Goal: Task Accomplishment & Management: Manage account settings

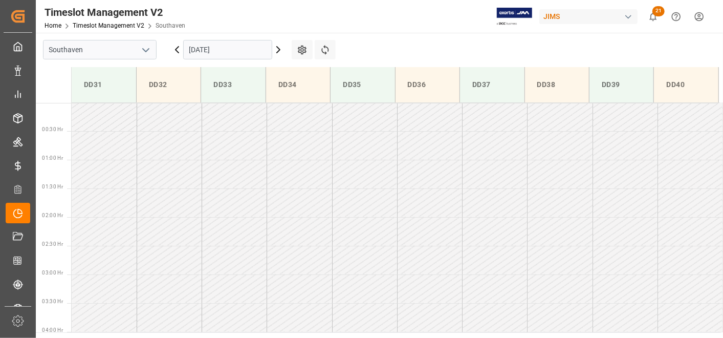
scroll to position [625, 0]
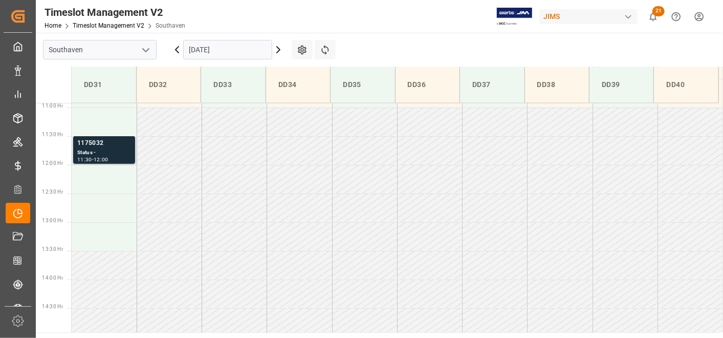
click at [114, 149] on div "Status -" at bounding box center [104, 152] width 54 height 9
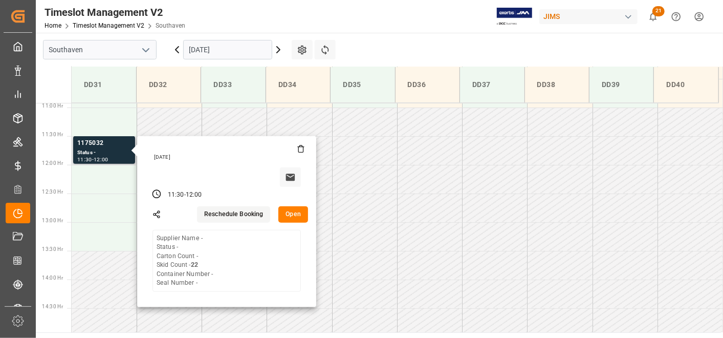
click at [282, 218] on button "Open" at bounding box center [293, 214] width 30 height 16
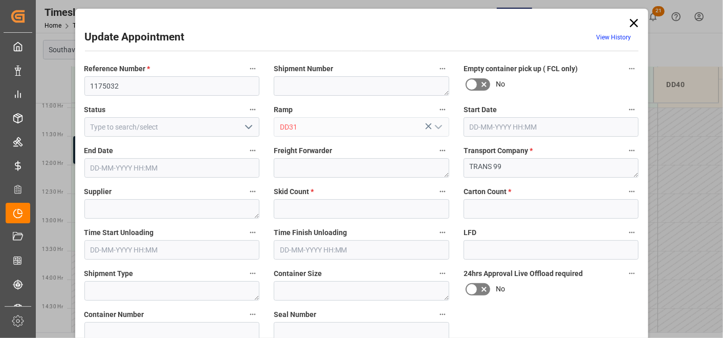
type input "22"
type input "16-10-2025 11:30"
type input "16-10-2025 12:00"
type input "15-10-2025 13:30"
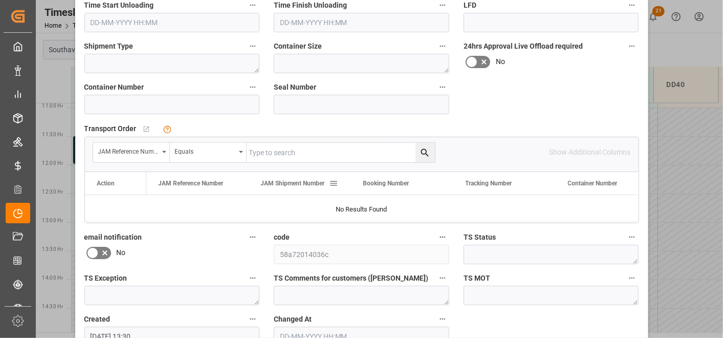
scroll to position [286, 0]
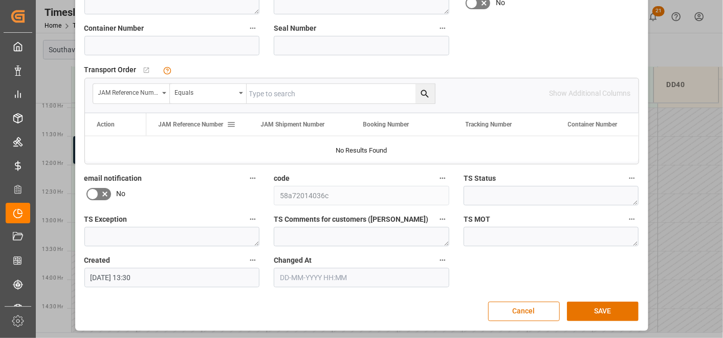
click at [201, 127] on div "JAM Reference Number" at bounding box center [193, 124] width 69 height 23
click at [327, 128] on div "JAM Shipment Number" at bounding box center [300, 124] width 78 height 23
click at [393, 128] on div "Booking Number" at bounding box center [397, 124] width 69 height 23
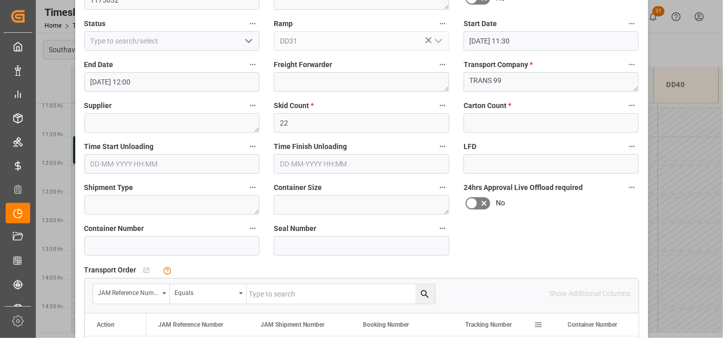
scroll to position [58, 0]
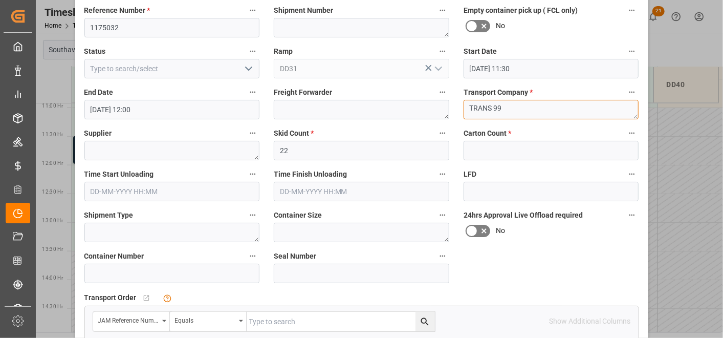
click at [618, 114] on textarea "TRANS 99" at bounding box center [552, 109] width 176 height 19
drag, startPoint x: 575, startPoint y: 110, endPoint x: 458, endPoint y: 106, distance: 117.3
click at [458, 106] on div "Transport Company * TRANS 99" at bounding box center [552, 102] width 190 height 41
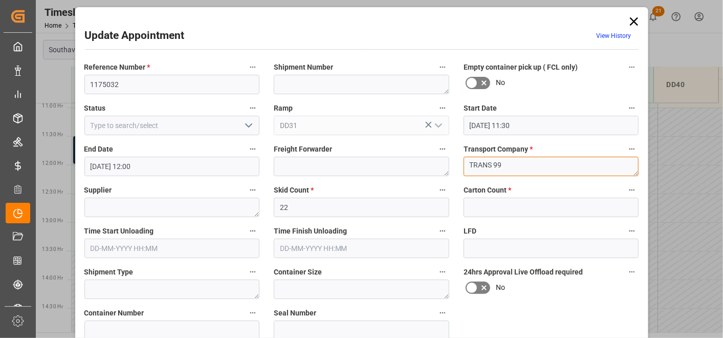
scroll to position [0, 0]
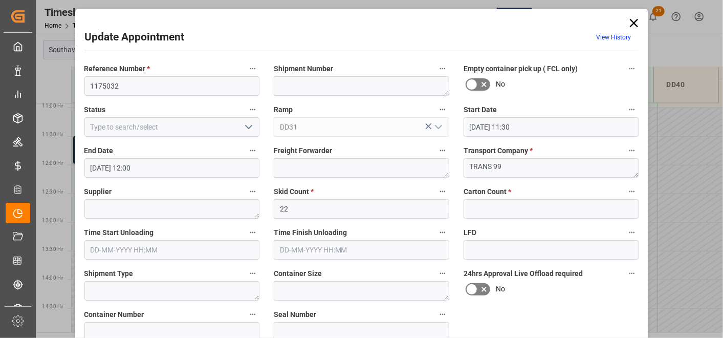
click at [636, 24] on icon at bounding box center [634, 23] width 14 height 14
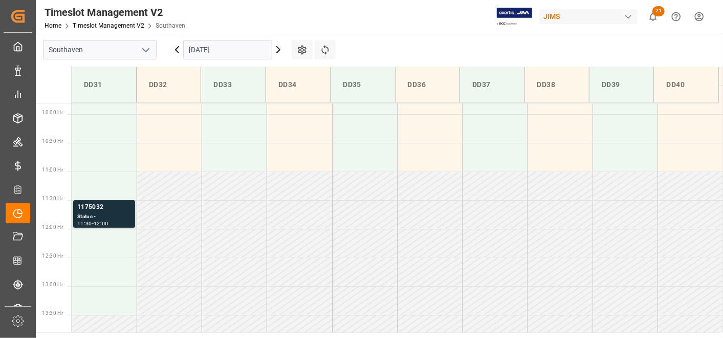
scroll to position [454, 0]
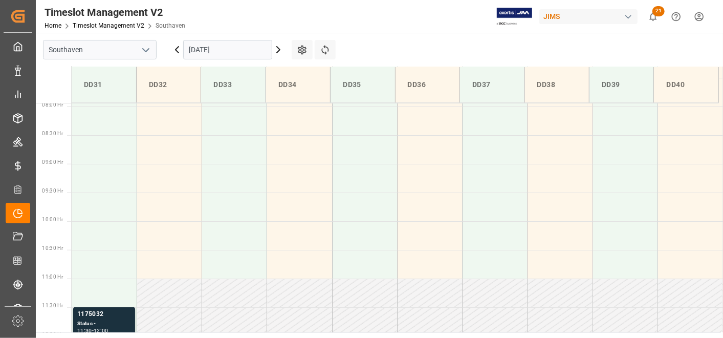
click at [145, 51] on polyline "open menu" at bounding box center [146, 50] width 6 height 3
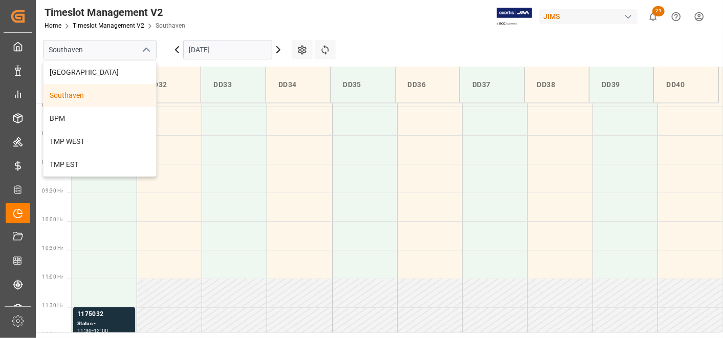
click at [241, 91] on div "DD33" at bounding box center [233, 84] width 48 height 19
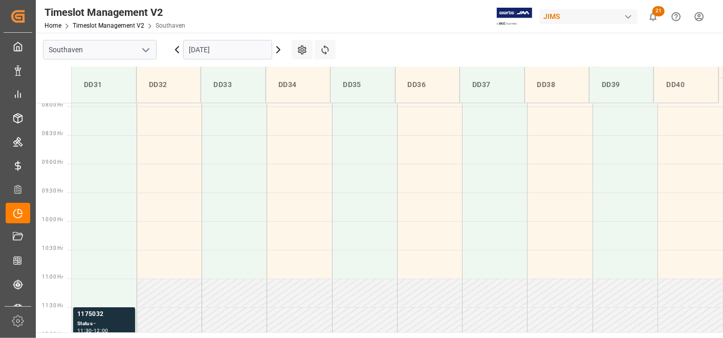
click at [178, 49] on icon at bounding box center [177, 50] width 12 height 12
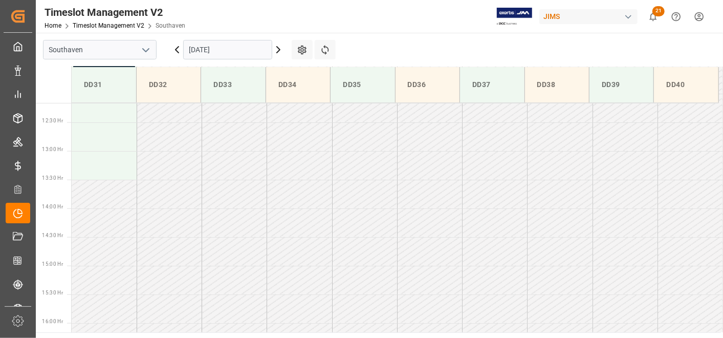
scroll to position [738, 0]
click at [178, 49] on icon at bounding box center [177, 50] width 12 height 12
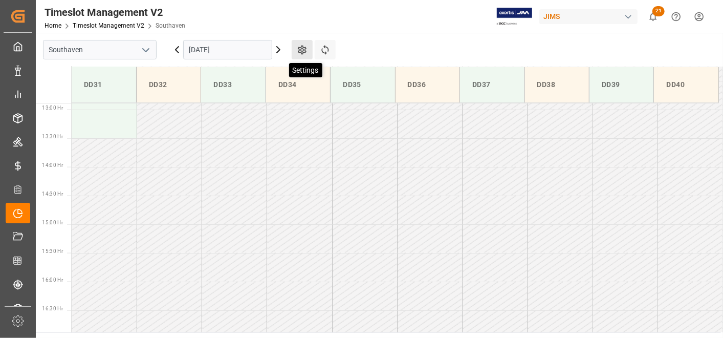
click at [300, 50] on icon at bounding box center [302, 50] width 11 height 11
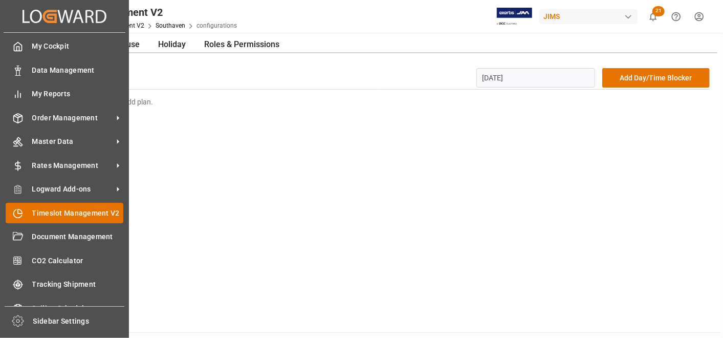
click at [79, 212] on span "Timeslot Management V2" at bounding box center [78, 213] width 92 height 11
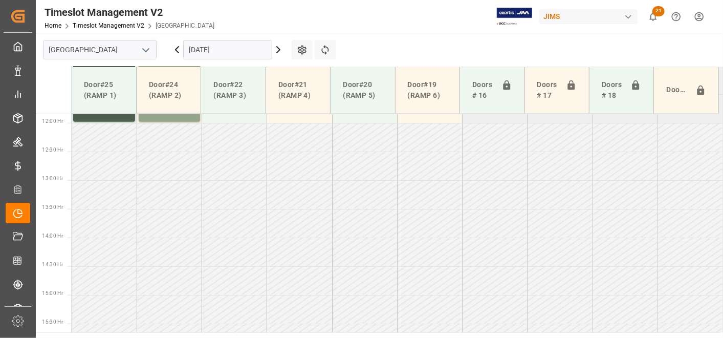
scroll to position [748, 0]
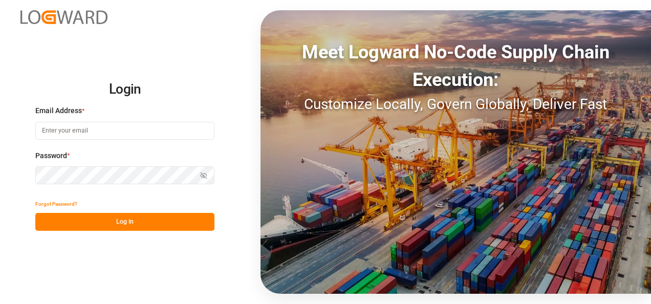
type input "[EMAIL_ADDRESS][DOMAIN_NAME]"
click at [142, 229] on button "Log In" at bounding box center [124, 222] width 179 height 18
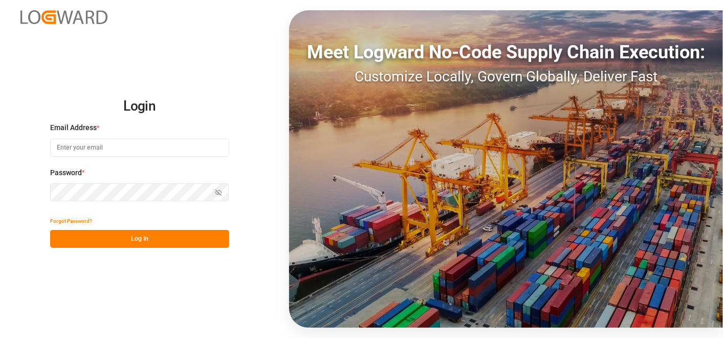
type input "[EMAIL_ADDRESS][DOMAIN_NAME]"
click at [178, 236] on button "Log In" at bounding box center [139, 239] width 179 height 18
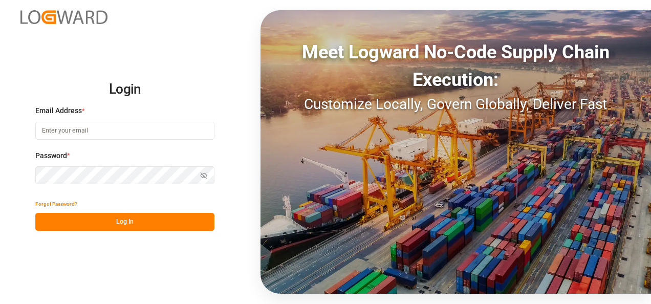
type input "[EMAIL_ADDRESS][DOMAIN_NAME]"
click at [164, 217] on button "Log In" at bounding box center [124, 222] width 179 height 18
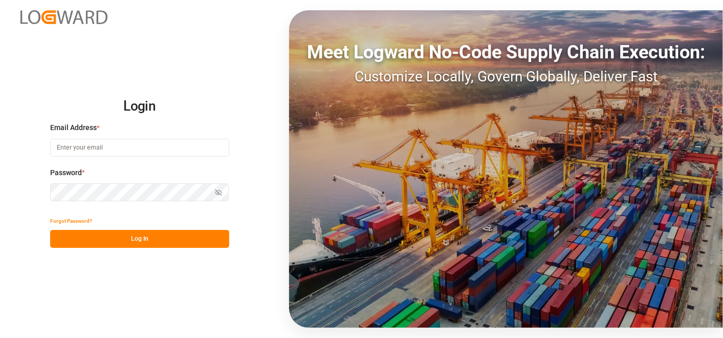
type input "[EMAIL_ADDRESS][DOMAIN_NAME]"
click at [182, 241] on button "Log In" at bounding box center [139, 239] width 179 height 18
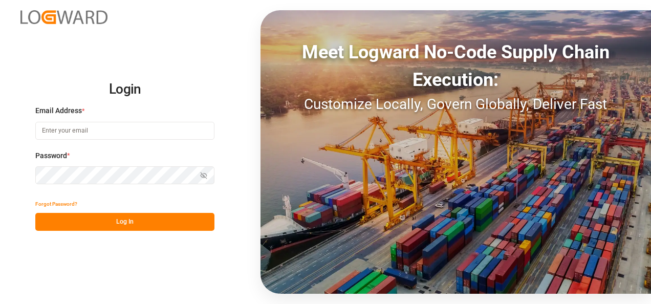
type input "[EMAIL_ADDRESS][DOMAIN_NAME]"
click at [114, 226] on button "Log In" at bounding box center [124, 222] width 179 height 18
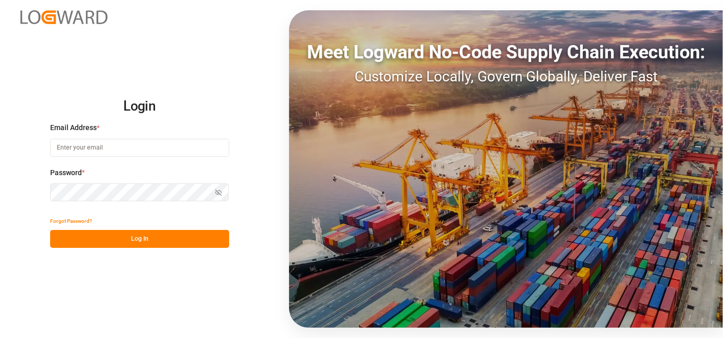
type input "[EMAIL_ADDRESS][DOMAIN_NAME]"
click at [118, 246] on button "Log In" at bounding box center [139, 239] width 179 height 18
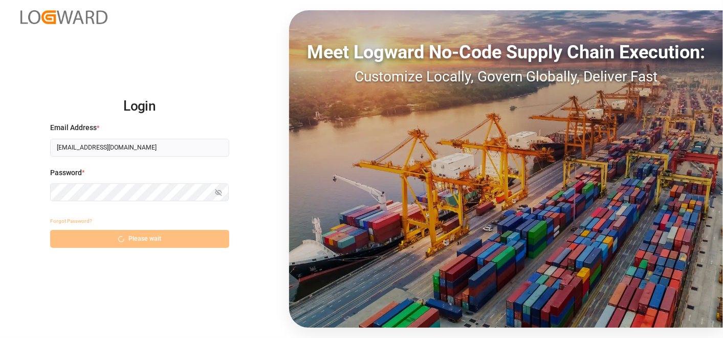
click at [120, 235] on div "Forgot Password? Please wait" at bounding box center [139, 230] width 179 height 36
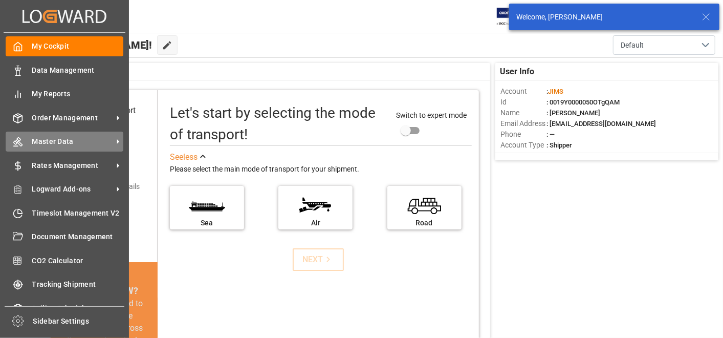
click at [20, 144] on icon at bounding box center [18, 142] width 10 height 10
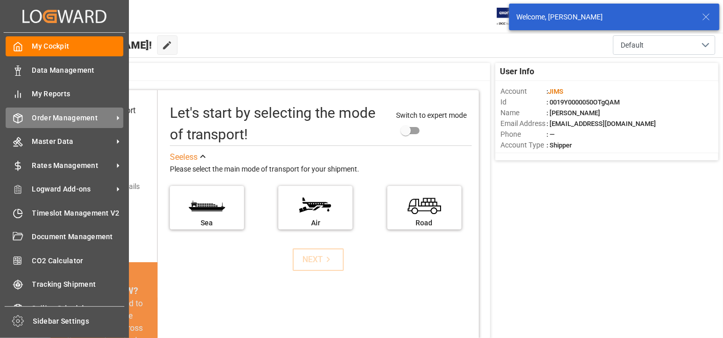
click at [61, 114] on span "Order Management" at bounding box center [72, 118] width 81 height 11
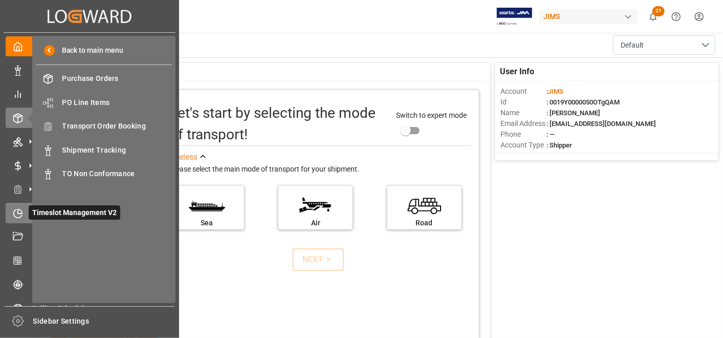
click at [23, 209] on div "Timeslot Management V2 Timeslot Management V2" at bounding box center [90, 213] width 168 height 20
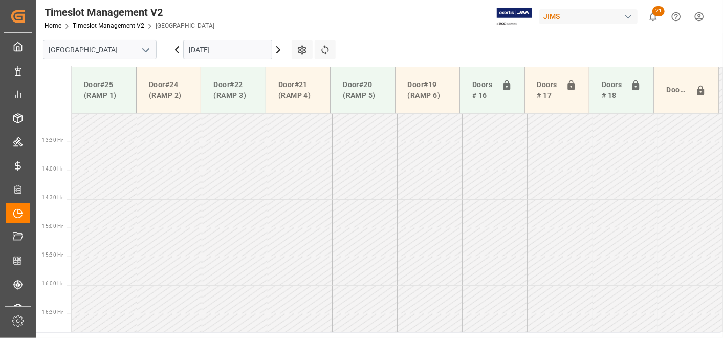
scroll to position [748, 0]
click at [144, 50] on icon "open menu" at bounding box center [146, 50] width 12 height 12
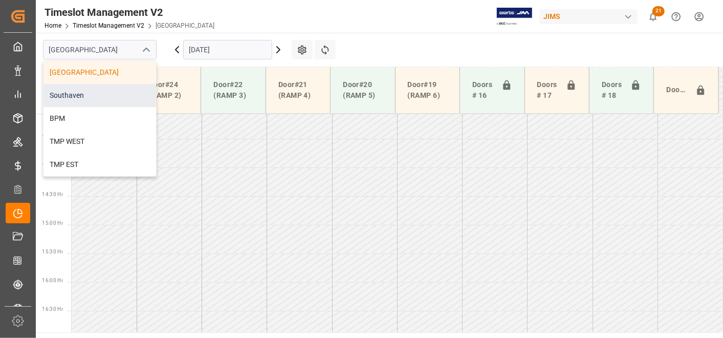
click at [111, 93] on div "Southaven" at bounding box center [100, 95] width 113 height 23
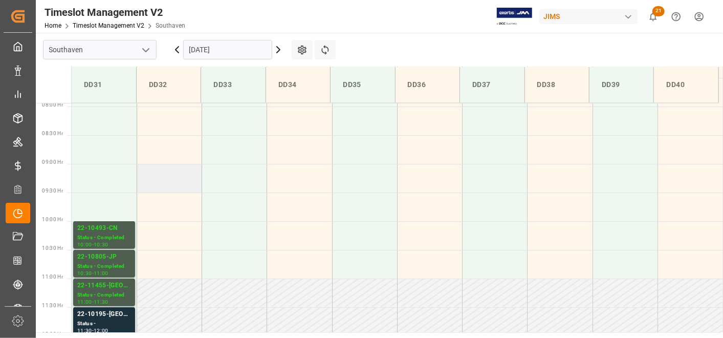
scroll to position [512, 0]
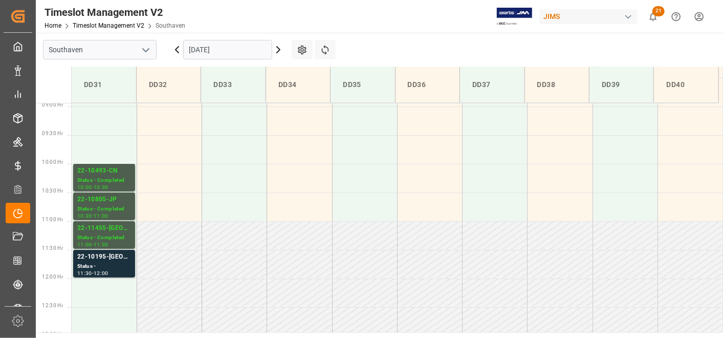
click at [282, 49] on icon at bounding box center [278, 50] width 12 height 12
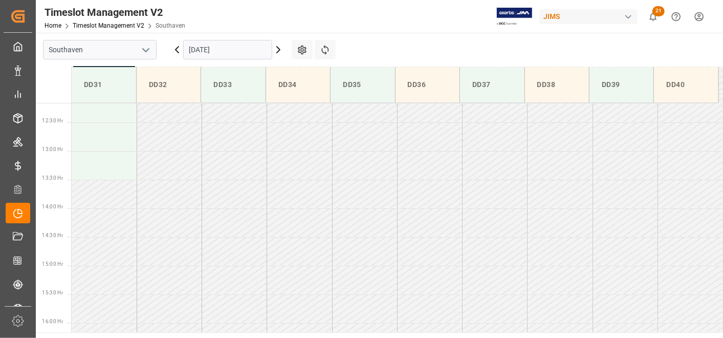
scroll to position [624, 0]
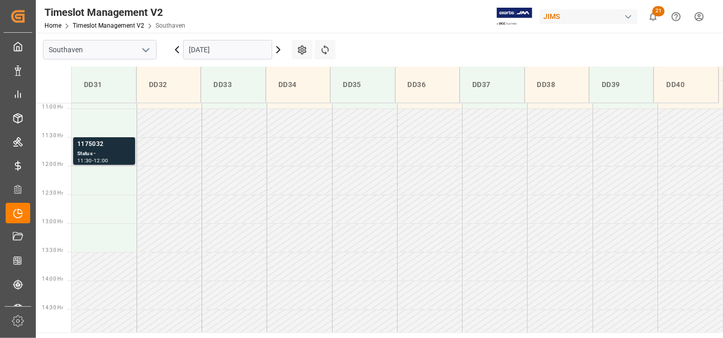
click at [113, 140] on div "1175032" at bounding box center [104, 144] width 54 height 10
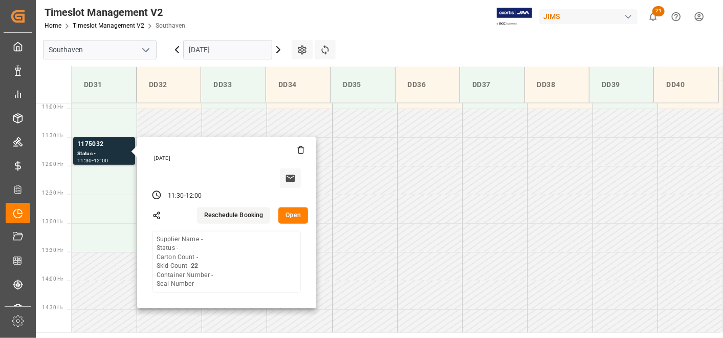
drag, startPoint x: 295, startPoint y: 219, endPoint x: 301, endPoint y: 218, distance: 6.8
click at [301, 218] on button "Open" at bounding box center [293, 215] width 30 height 16
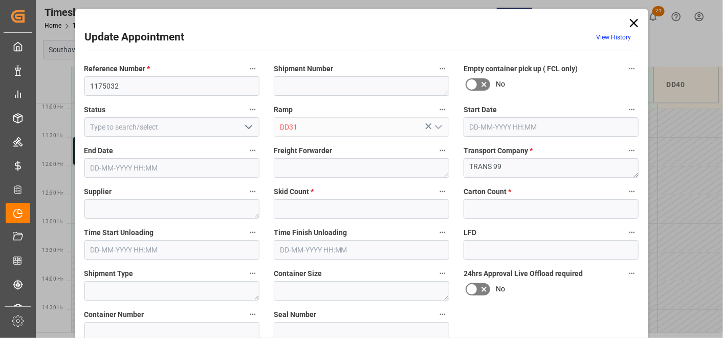
type input "22"
type input "16-10-2025 11:30"
type input "16-10-2025 12:00"
type input "15-10-2025 13:30"
drag, startPoint x: 635, startPoint y: 21, endPoint x: 555, endPoint y: 25, distance: 79.4
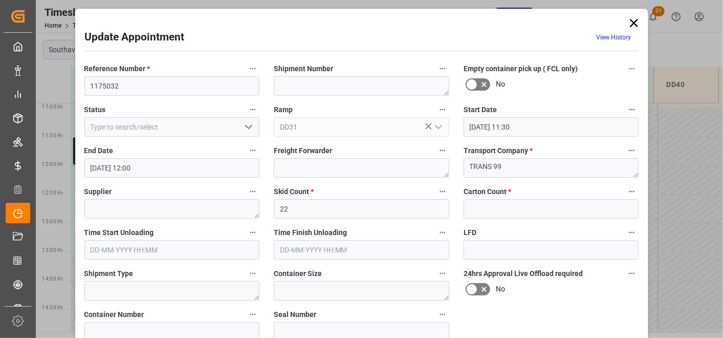
click at [634, 21] on icon at bounding box center [634, 23] width 14 height 14
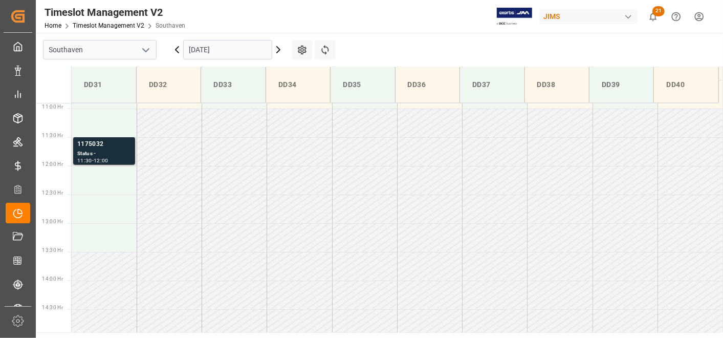
click at [115, 149] on div "1175032" at bounding box center [104, 144] width 54 height 10
click at [121, 148] on div "1175032" at bounding box center [104, 144] width 54 height 10
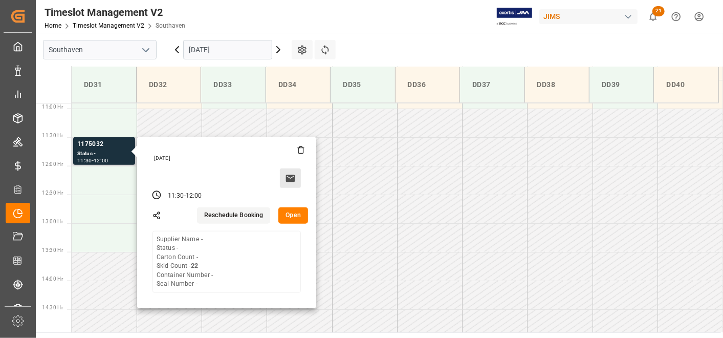
click at [296, 177] on button at bounding box center [290, 177] width 21 height 19
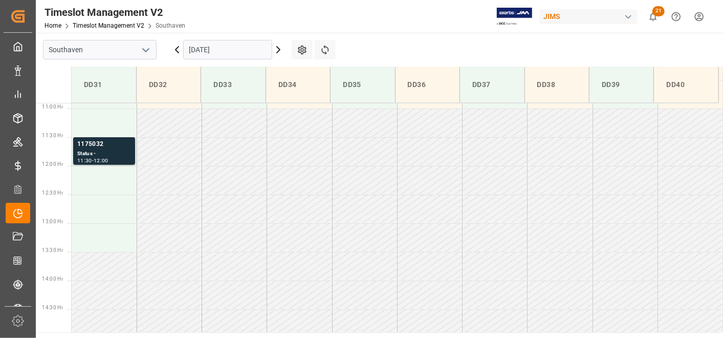
click at [102, 153] on div "Status -" at bounding box center [104, 153] width 54 height 9
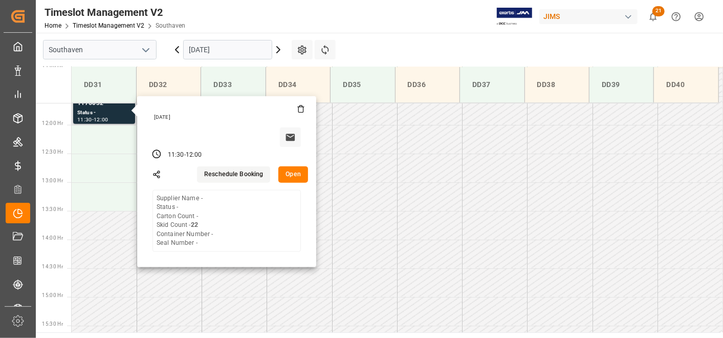
scroll to position [681, 0]
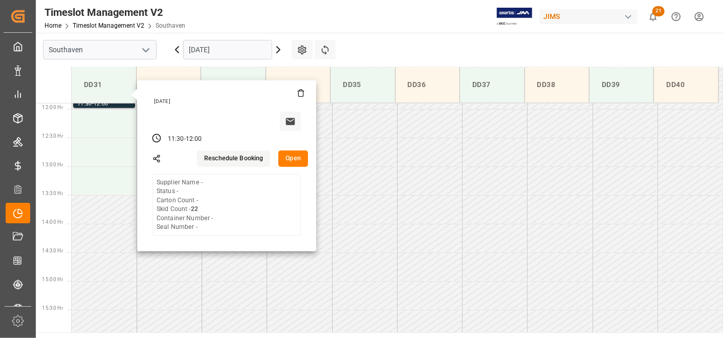
click at [286, 161] on button "Open" at bounding box center [293, 158] width 30 height 16
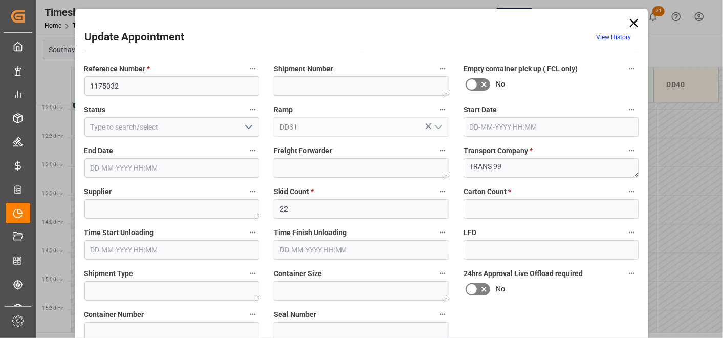
type input "16-10-2025 11:30"
type input "16-10-2025 12:00"
type input "15-10-2025 13:30"
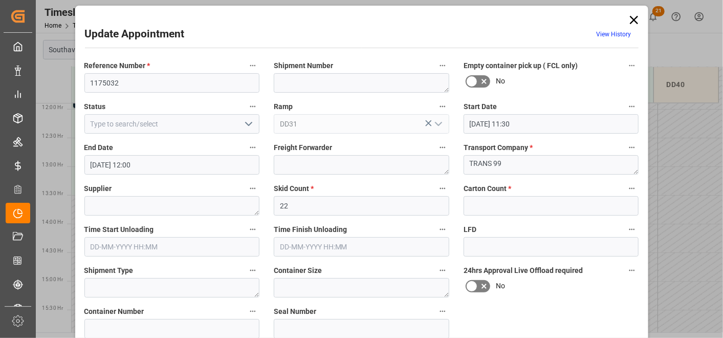
scroll to position [0, 0]
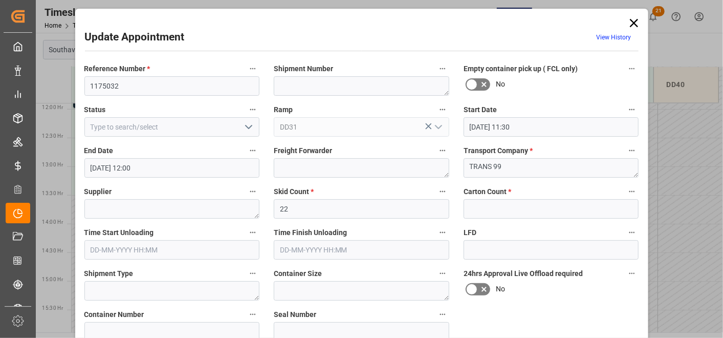
click at [633, 175] on textarea "TRANS 99" at bounding box center [552, 167] width 176 height 19
click at [597, 164] on textarea "TRANS 99" at bounding box center [552, 167] width 176 height 19
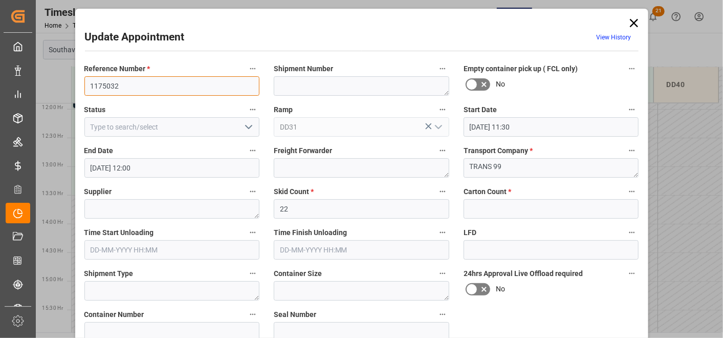
click at [106, 91] on input "1175032" at bounding box center [172, 85] width 176 height 19
click at [637, 20] on icon at bounding box center [634, 23] width 14 height 14
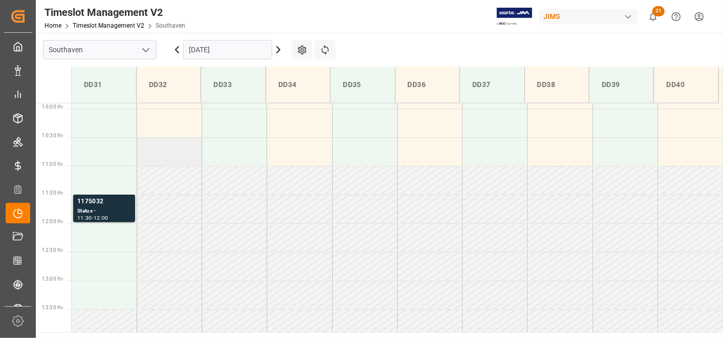
scroll to position [567, 0]
click at [103, 207] on div "Status -" at bounding box center [104, 211] width 54 height 9
click at [102, 204] on div "1175032" at bounding box center [104, 202] width 54 height 10
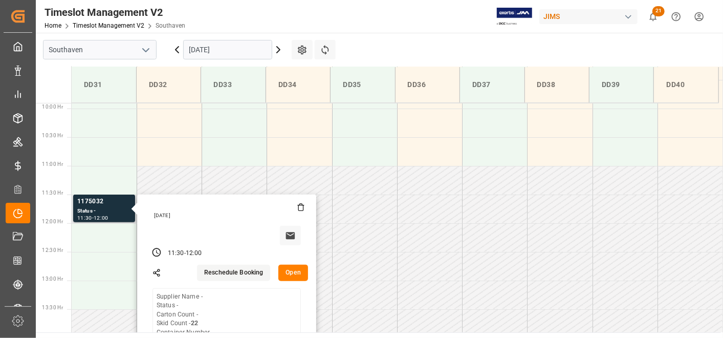
click at [296, 275] on button "Open" at bounding box center [293, 273] width 30 height 16
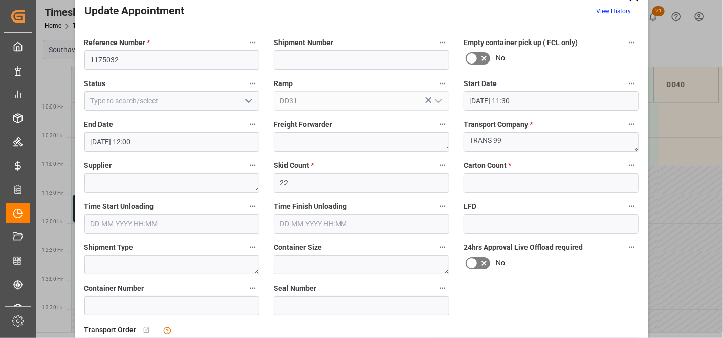
scroll to position [0, 0]
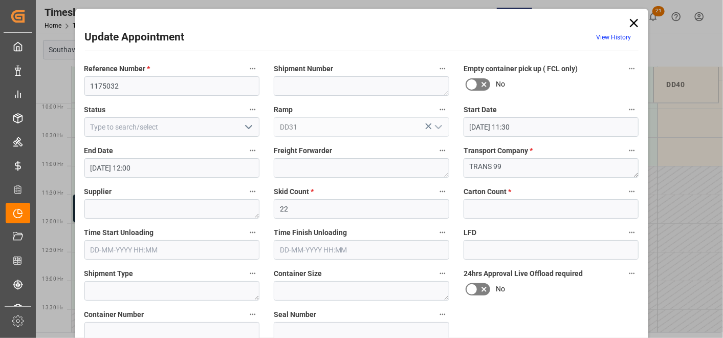
click at [624, 34] on link "View History" at bounding box center [614, 37] width 35 height 7
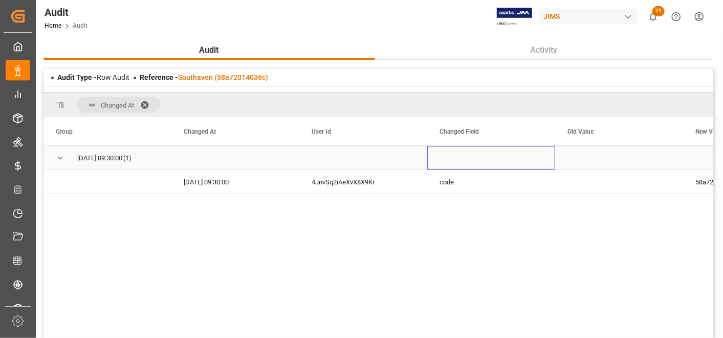
click at [446, 153] on div "Press SPACE to select this row." at bounding box center [491, 158] width 128 height 24
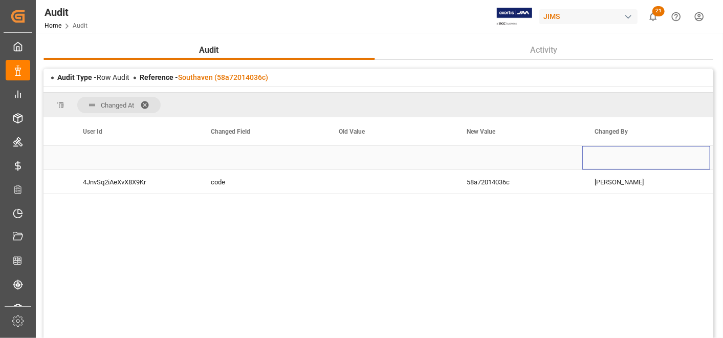
scroll to position [0, 357]
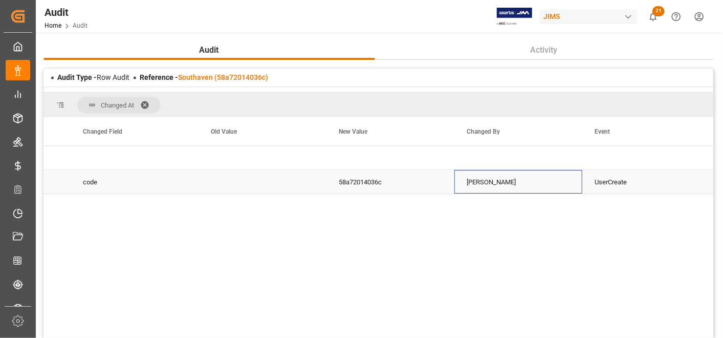
click at [472, 181] on div "Emily Nagy" at bounding box center [518, 182] width 128 height 24
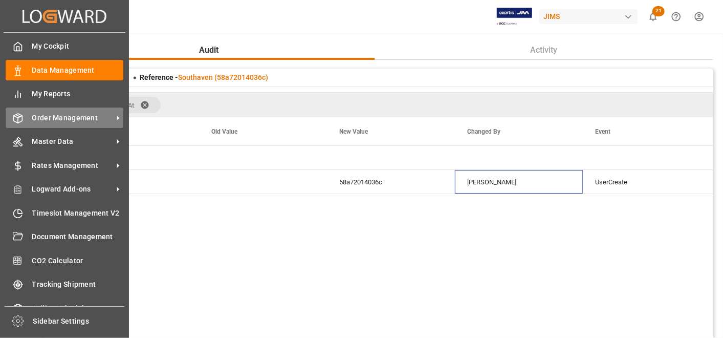
click at [73, 125] on div "Order Management Order Management" at bounding box center [65, 117] width 118 height 20
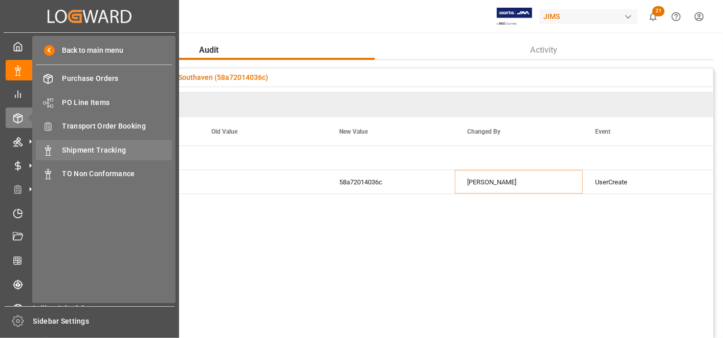
click at [89, 150] on span "Shipment Tracking" at bounding box center [117, 150] width 110 height 11
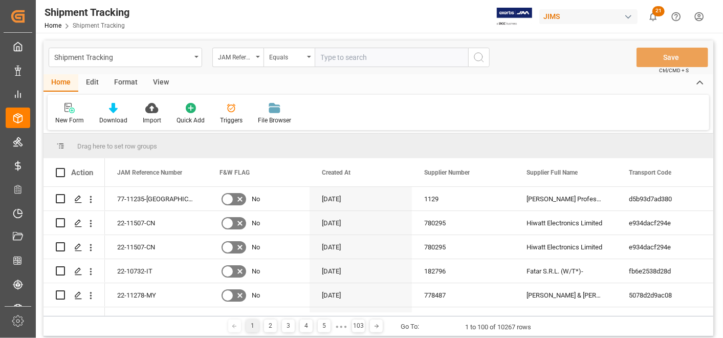
click at [365, 61] on input "text" at bounding box center [392, 57] width 154 height 19
type input "22-9796-ID"
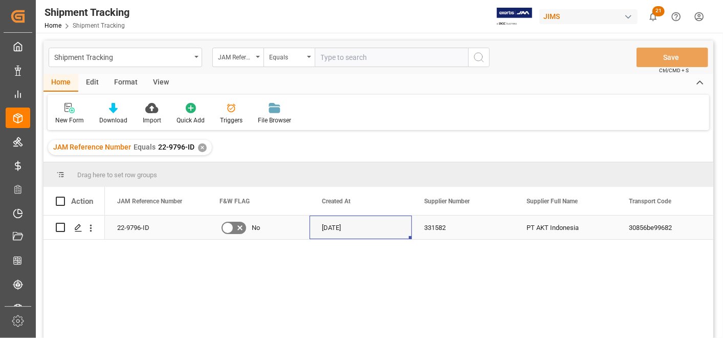
click at [395, 226] on div "29-08-2025" at bounding box center [361, 227] width 102 height 24
click at [564, 232] on div "PT AKT Indonesia" at bounding box center [565, 227] width 102 height 24
